Goal: Task Accomplishment & Management: Manage account settings

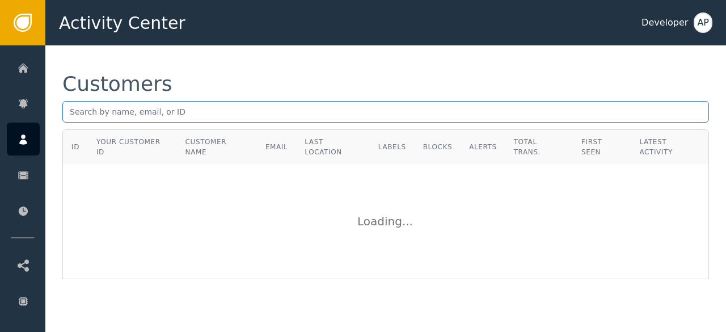
click at [138, 109] on input "text" at bounding box center [385, 112] width 646 height 22
paste input "[PERSON_NAME][EMAIL_ADDRESS][PERSON_NAME][DOMAIN_NAME]"
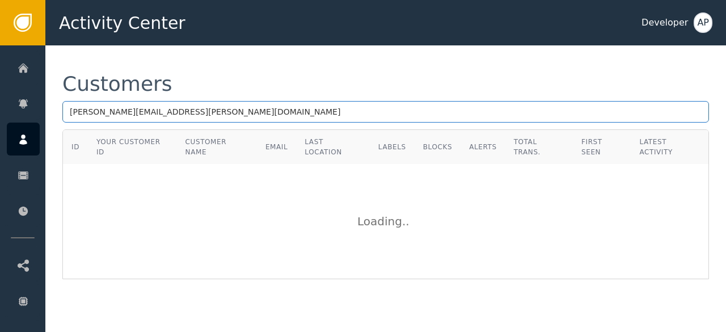
click at [138, 109] on input "[PERSON_NAME][EMAIL_ADDRESS][PERSON_NAME][DOMAIN_NAME]" at bounding box center [385, 112] width 646 height 22
type input "[PERSON_NAME][EMAIL_ADDRESS][PERSON_NAME][DOMAIN_NAME]"
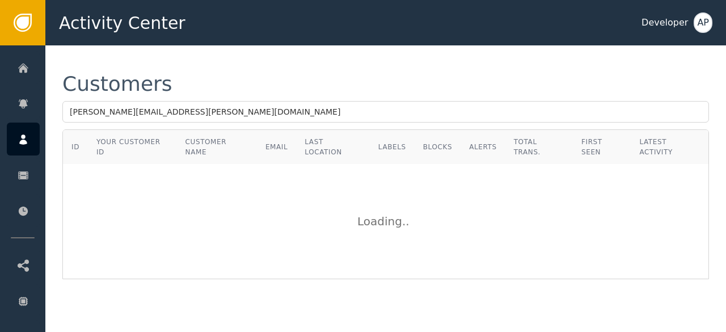
click at [136, 83] on div "Customers" at bounding box center [117, 84] width 110 height 20
click at [472, 316] on div "Customers [PERSON_NAME][EMAIL_ADDRESS][PERSON_NAME][DOMAIN_NAME] ID Your Custom…" at bounding box center [385, 188] width 680 height 286
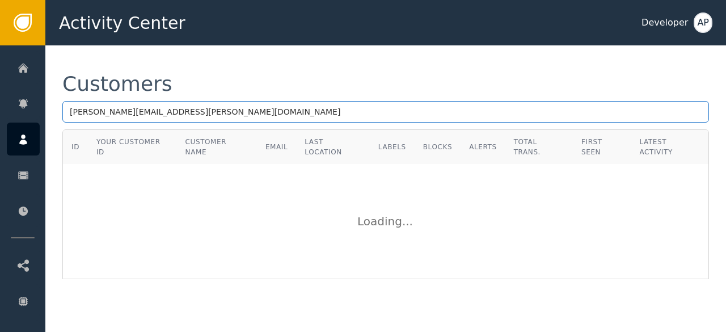
click at [207, 105] on input "[PERSON_NAME][EMAIL_ADDRESS][PERSON_NAME][DOMAIN_NAME]" at bounding box center [385, 112] width 646 height 22
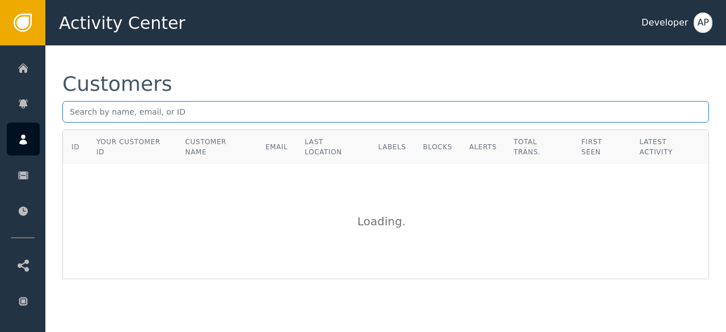
paste input "[EMAIL_ADDRESS][DOMAIN_NAME]"
type input "[EMAIL_ADDRESS][DOMAIN_NAME]"
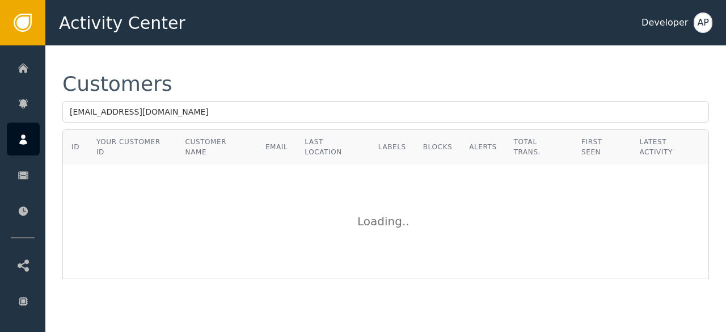
click at [235, 92] on div "Customers" at bounding box center [385, 84] width 646 height 20
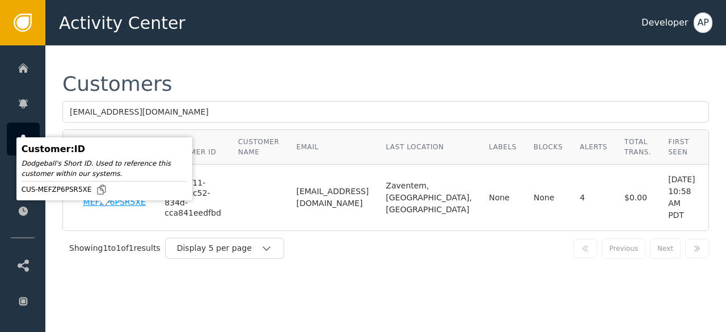
click at [110, 207] on div "CUS-MEFZP6PSR5XE" at bounding box center [115, 198] width 65 height 20
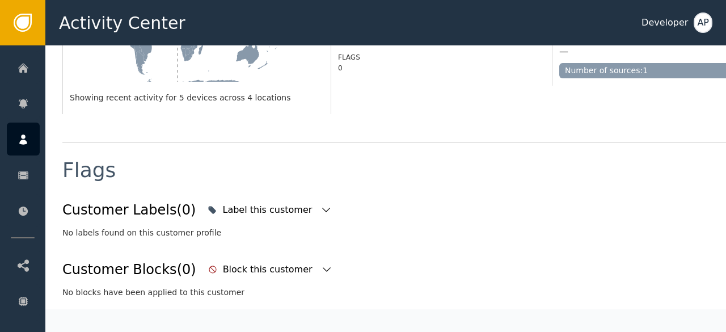
scroll to position [339, 0]
click at [234, 202] on div "Label this customer" at bounding box center [268, 209] width 92 height 14
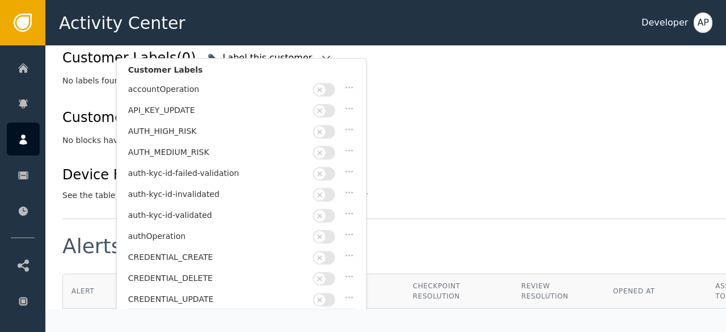
scroll to position [491, 0]
click at [320, 211] on icon "button" at bounding box center [320, 215] width 8 height 8
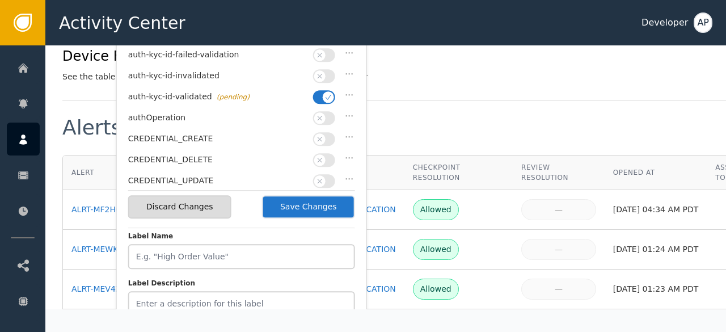
scroll to position [611, 0]
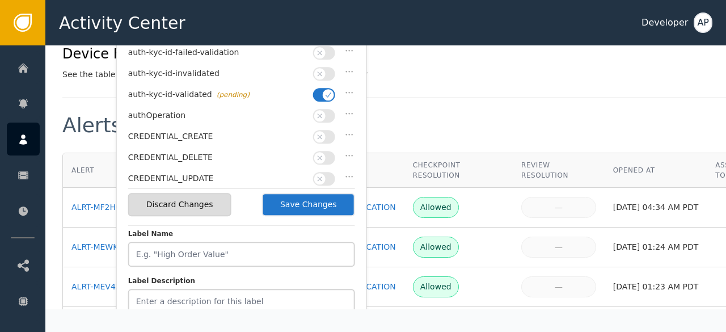
click at [308, 206] on button "Save Changes" at bounding box center [308, 204] width 93 height 23
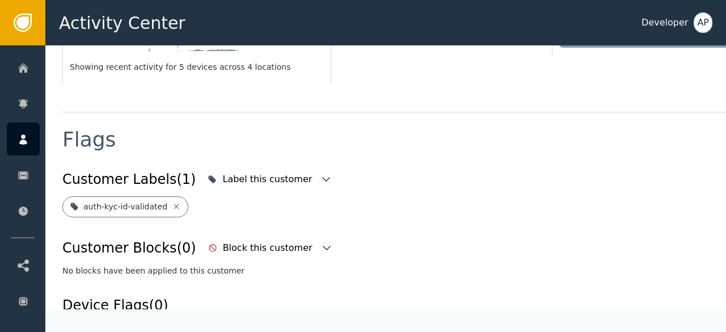
scroll to position [371, 0]
